Goal: Task Accomplishment & Management: Manage account settings

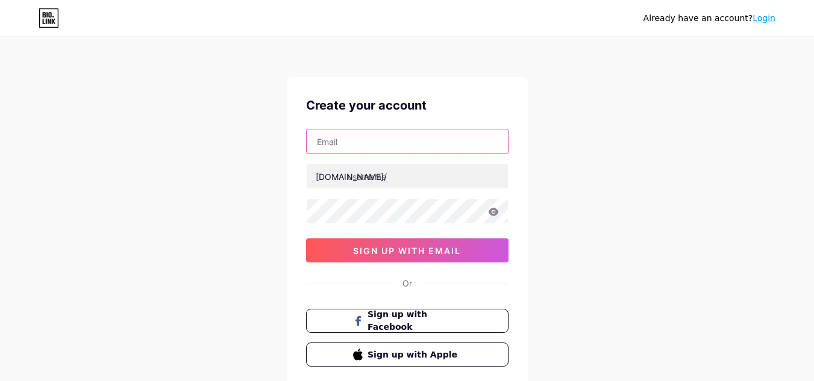
click at [357, 136] on input "text" at bounding box center [407, 142] width 201 height 24
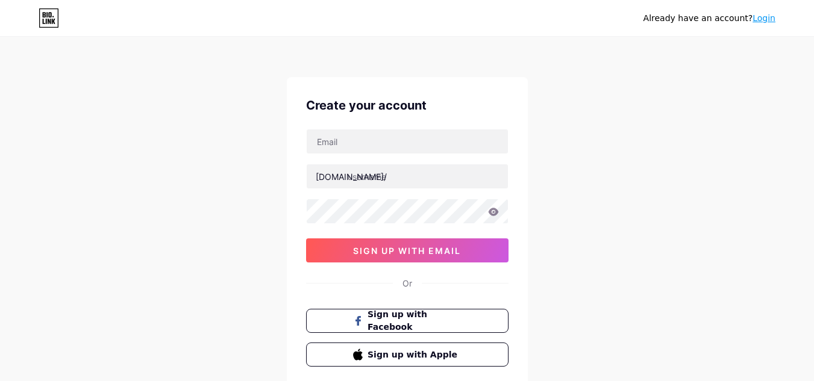
click at [648, 136] on div "Already have an account? Login Create your account [DOMAIN_NAME]/ 0cAFcWeA4oTM9…" at bounding box center [407, 230] width 814 height 461
click at [761, 18] on link "Login" at bounding box center [764, 18] width 23 height 10
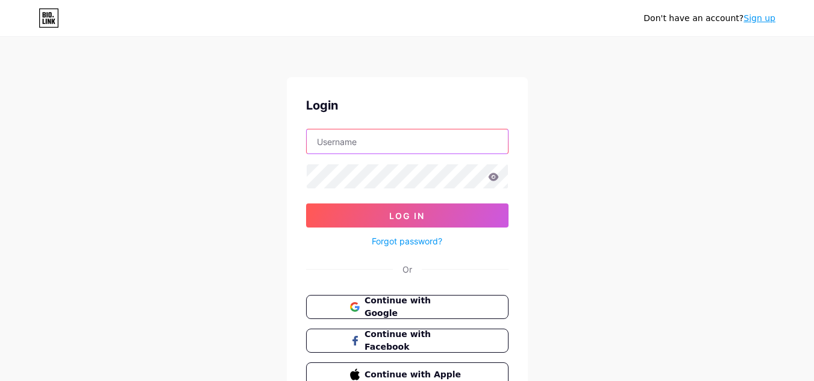
type input "[EMAIL_ADDRESS][DOMAIN_NAME]"
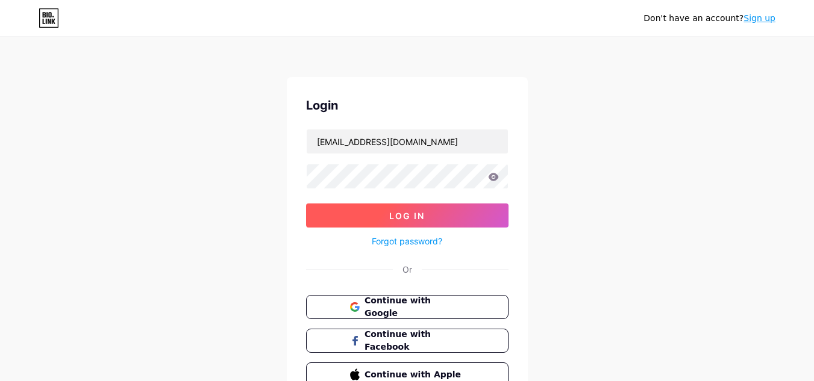
click at [421, 212] on span "Log In" at bounding box center [407, 216] width 36 height 10
